Goal: Transaction & Acquisition: Purchase product/service

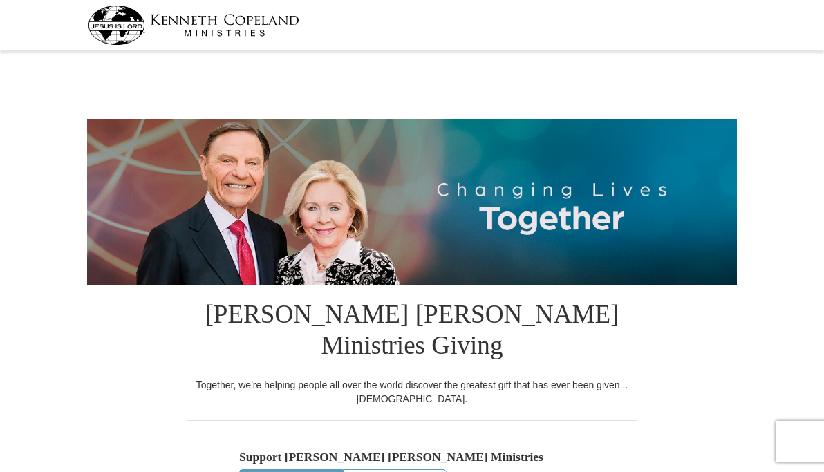
select select "LA"
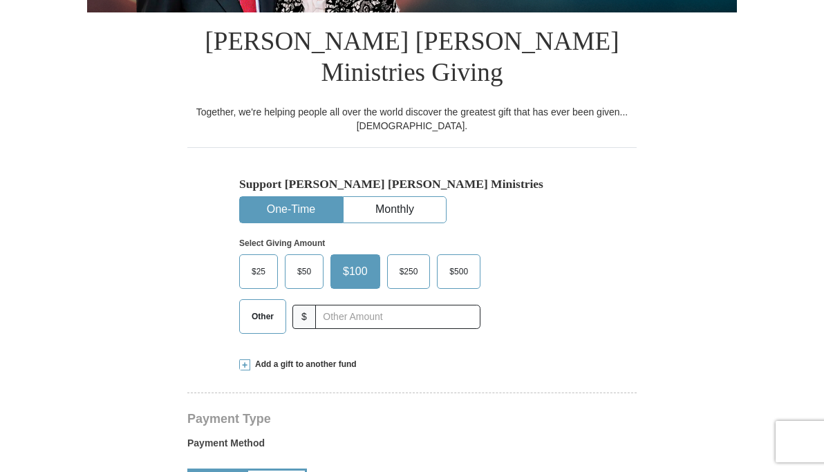
scroll to position [278, 0]
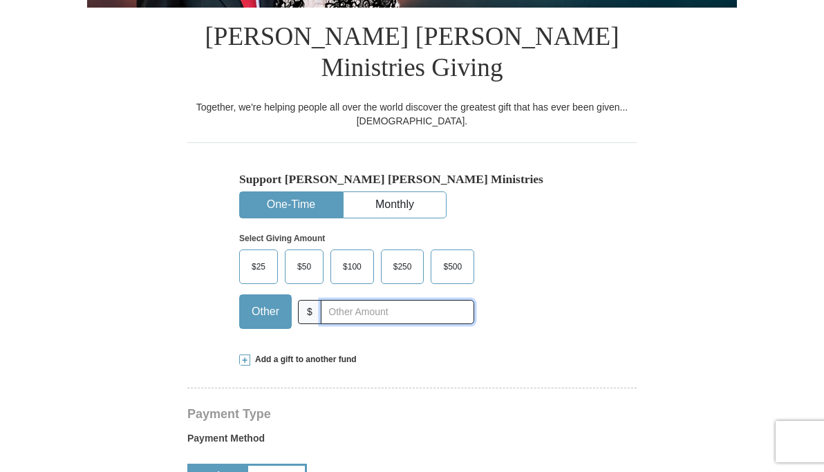
click at [353, 315] on input "text" at bounding box center [397, 312] width 153 height 24
type input "40.00"
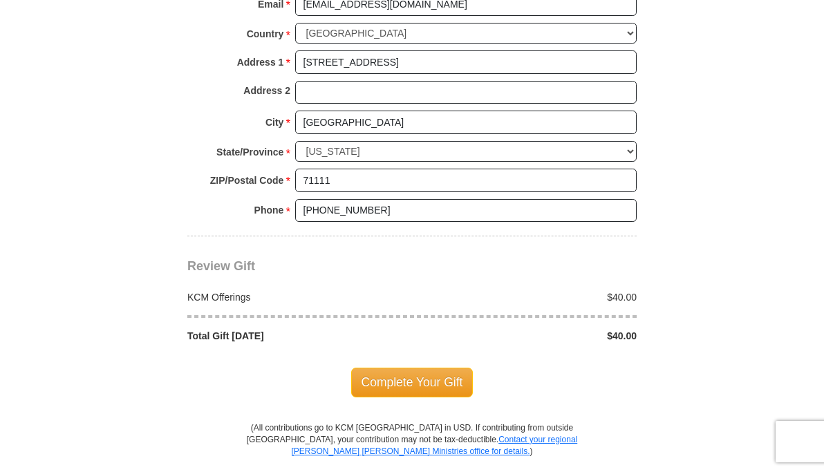
scroll to position [1072, 0]
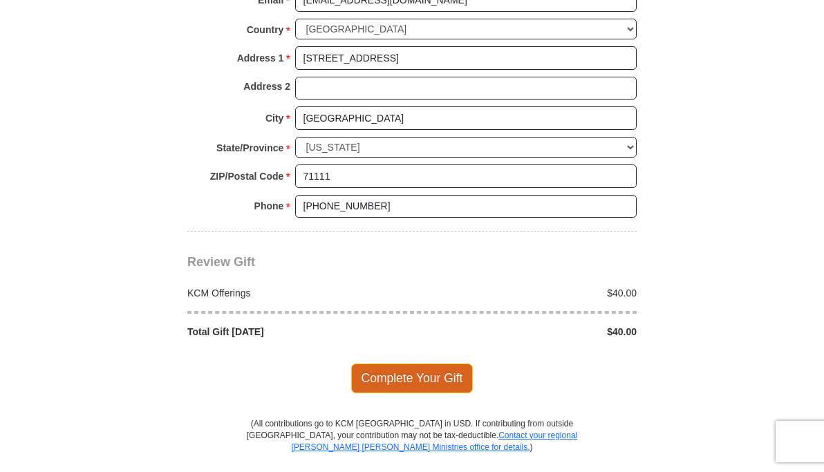
click at [407, 391] on span "Complete Your Gift" at bounding box center [412, 378] width 122 height 29
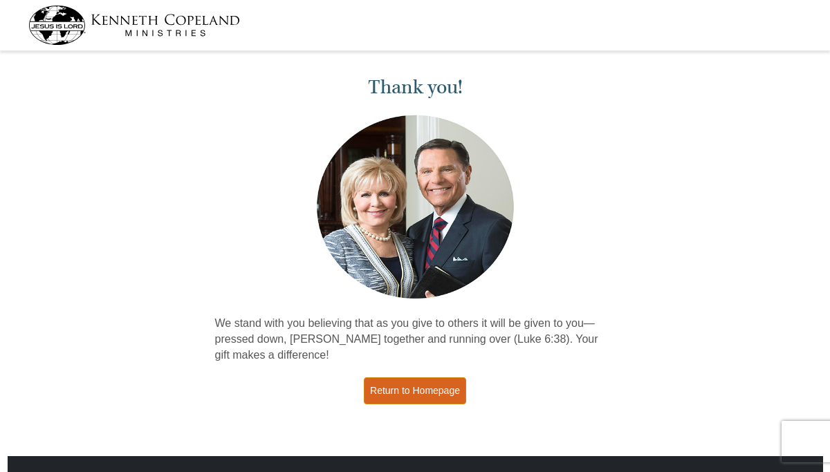
click at [407, 391] on link "Return to Homepage" at bounding box center [415, 391] width 102 height 27
